Goal: Task Accomplishment & Management: Use online tool/utility

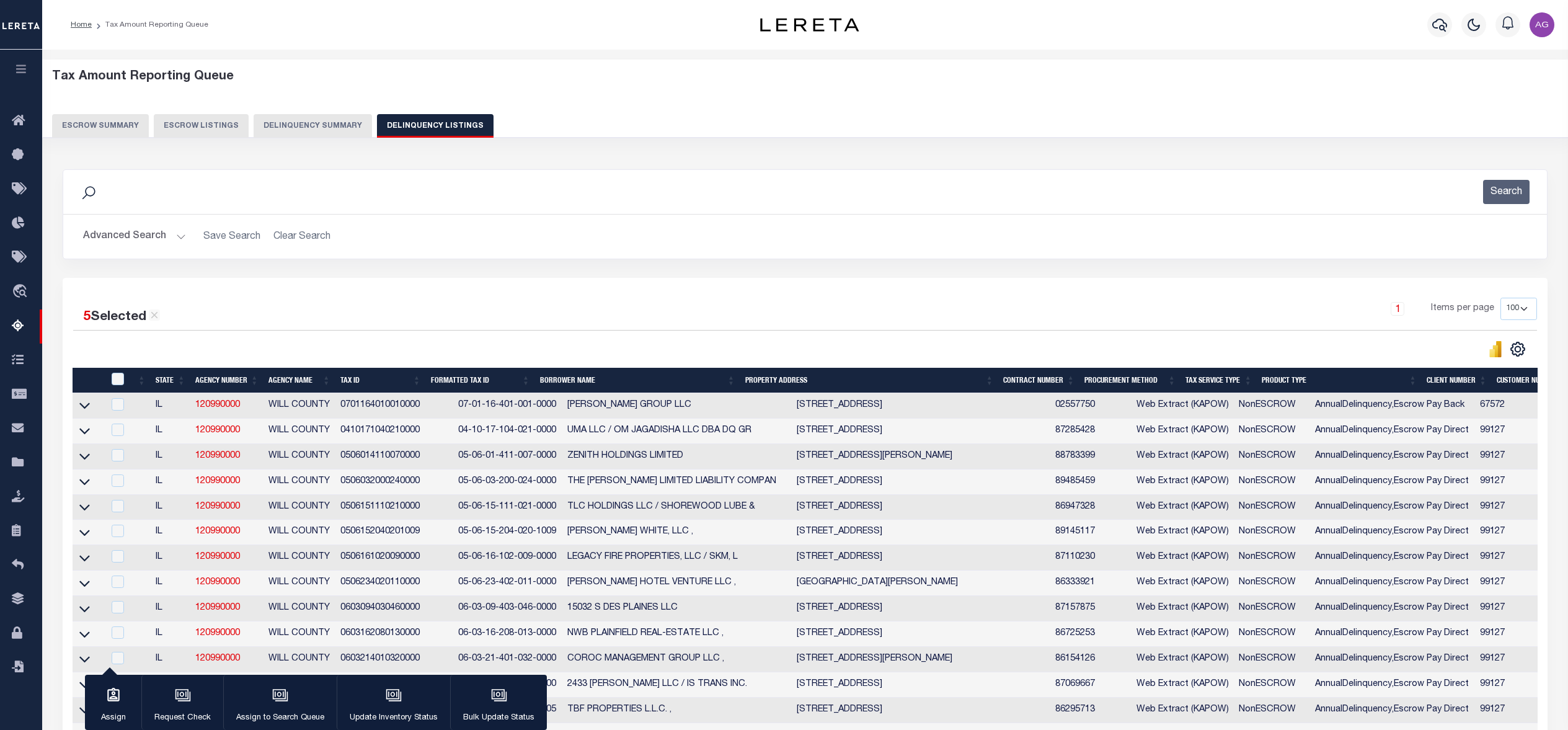
select select "100"
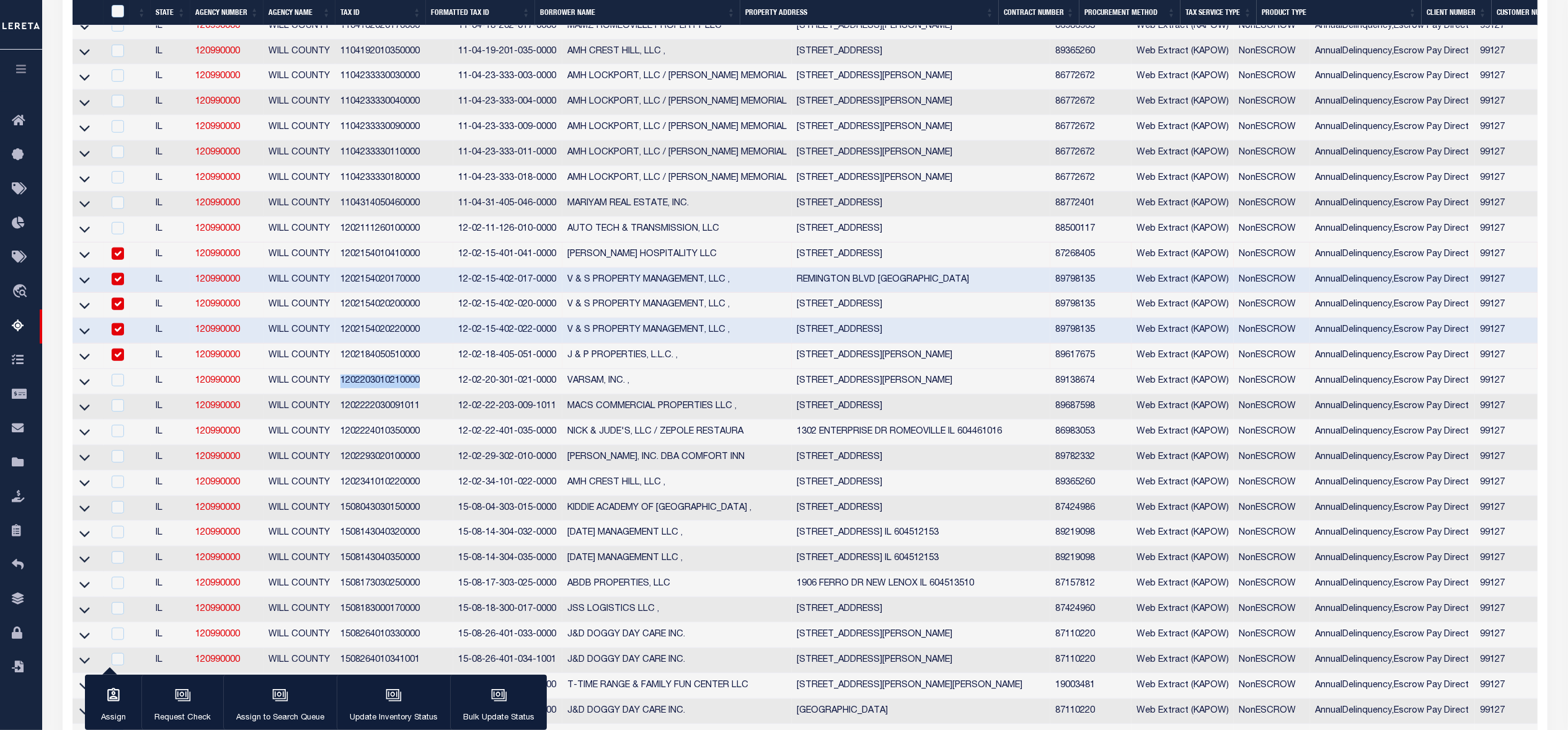
drag, startPoint x: 339, startPoint y: 411, endPoint x: 424, endPoint y: 410, distance: 85.0
click at [424, 395] on td "1202203010210000" at bounding box center [394, 382] width 118 height 26
checkbox input "true"
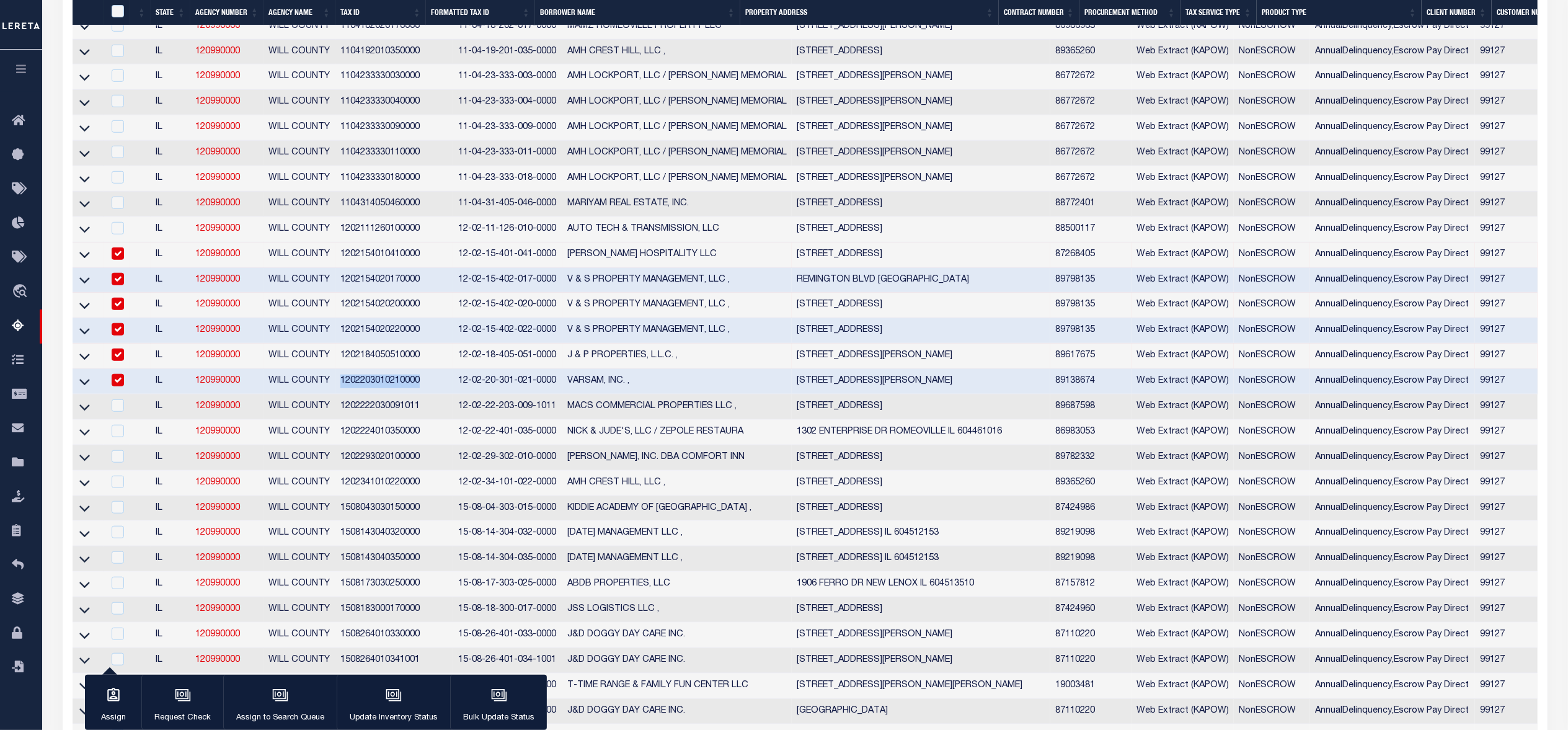
copy td "1202203010210000"
drag, startPoint x: 339, startPoint y: 437, endPoint x: 426, endPoint y: 437, distance: 87.0
click at [426, 420] on tr "IL 120990000 WILL COUNTY 1202222030091011 12-02-22-203-009-1011 MACS COMMERCIAL…" at bounding box center [1177, 407] width 2210 height 26
copy td "1202222030091011"
